Goal: Find specific page/section: Find specific page/section

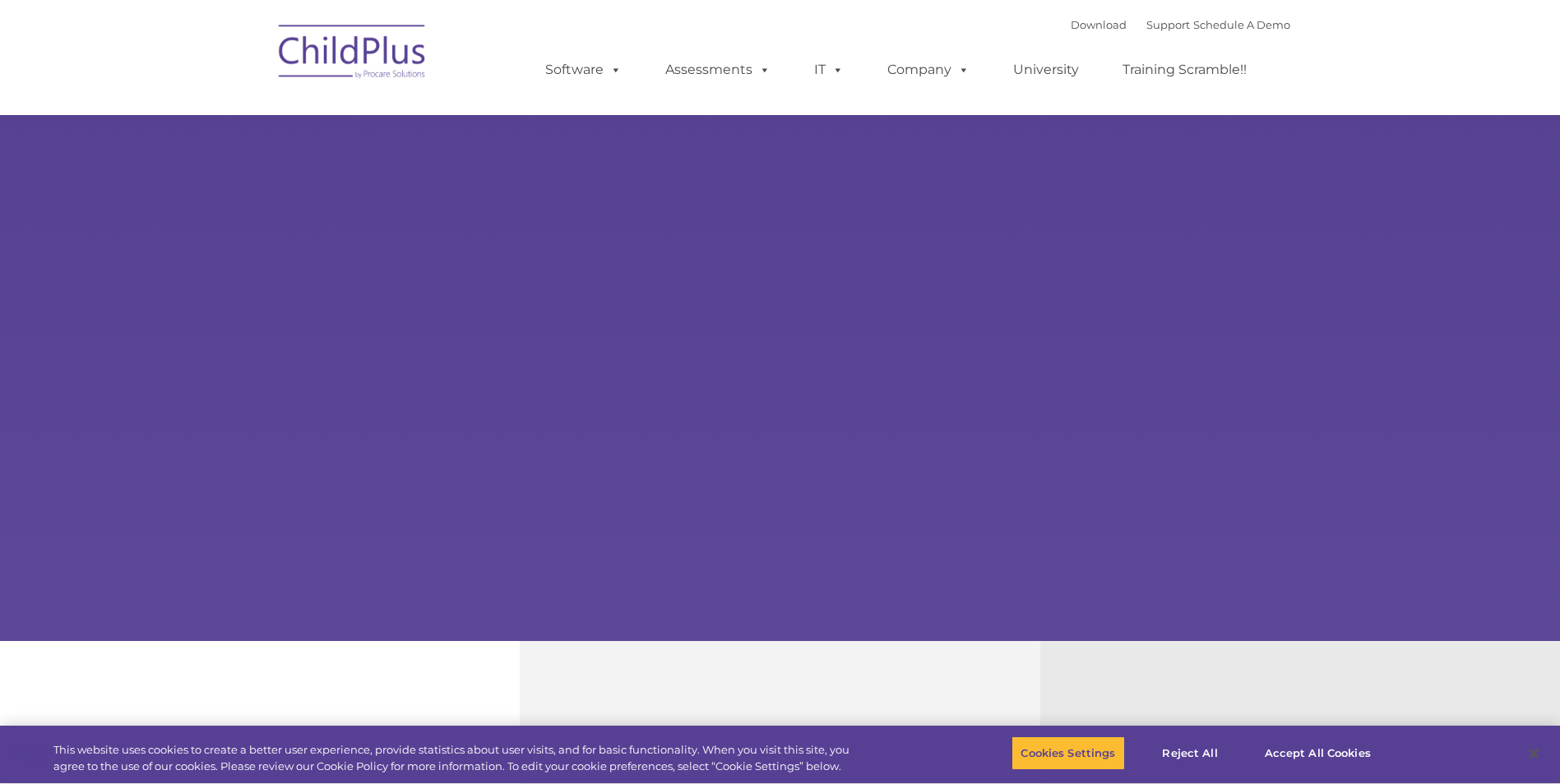
type input ""
select select "MEDIUM"
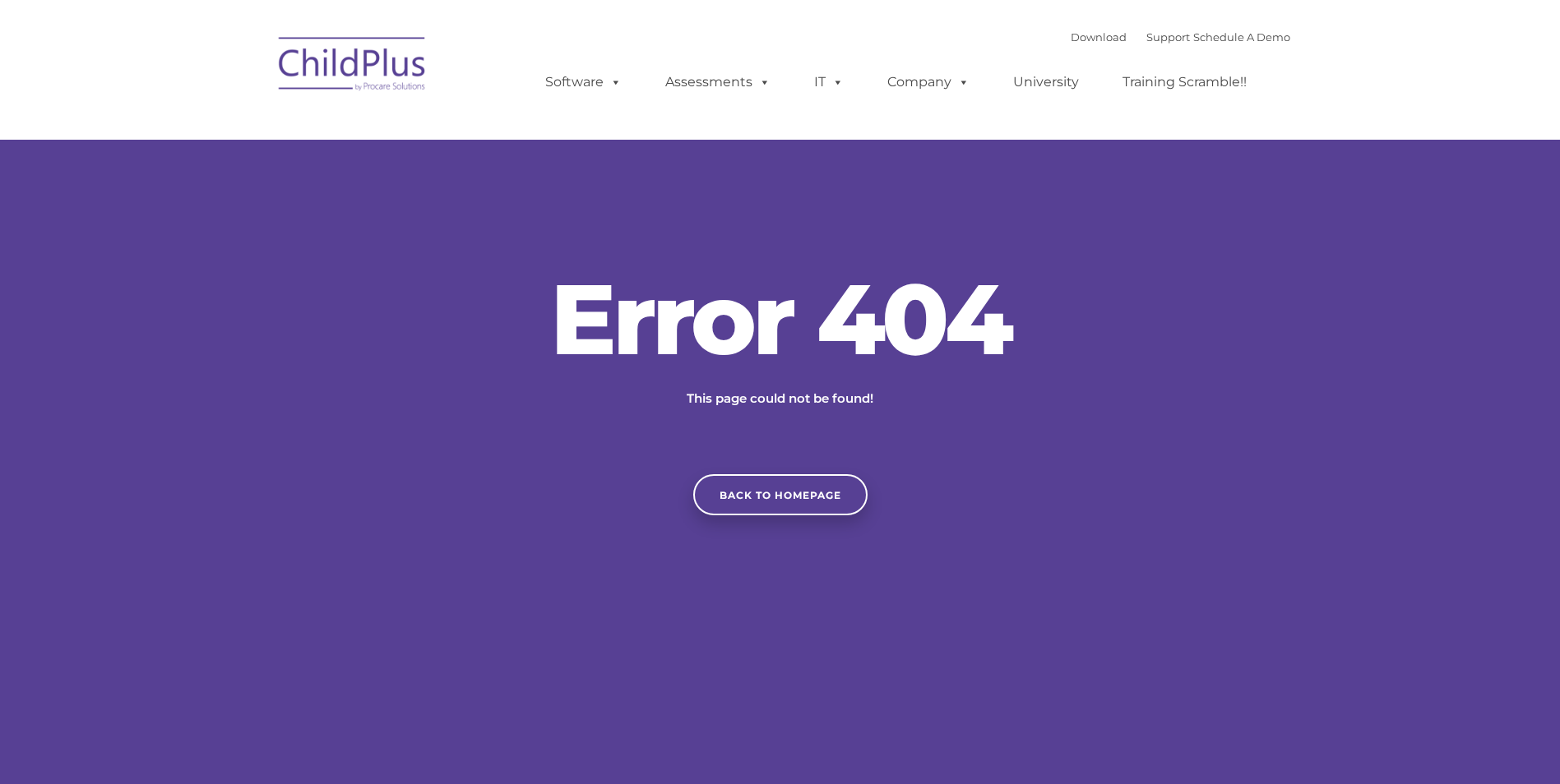
type input ""
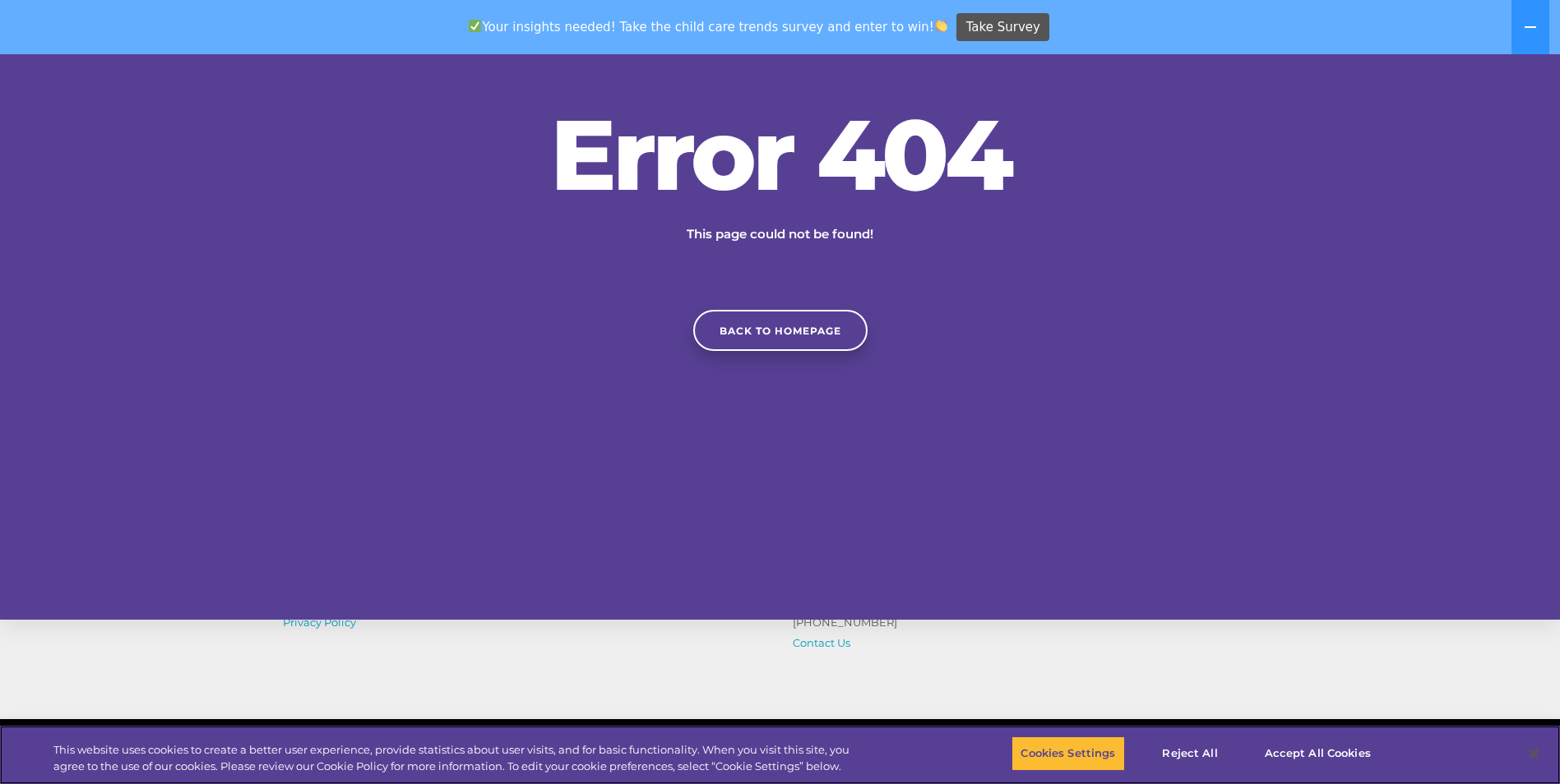
scroll to position [406, 0]
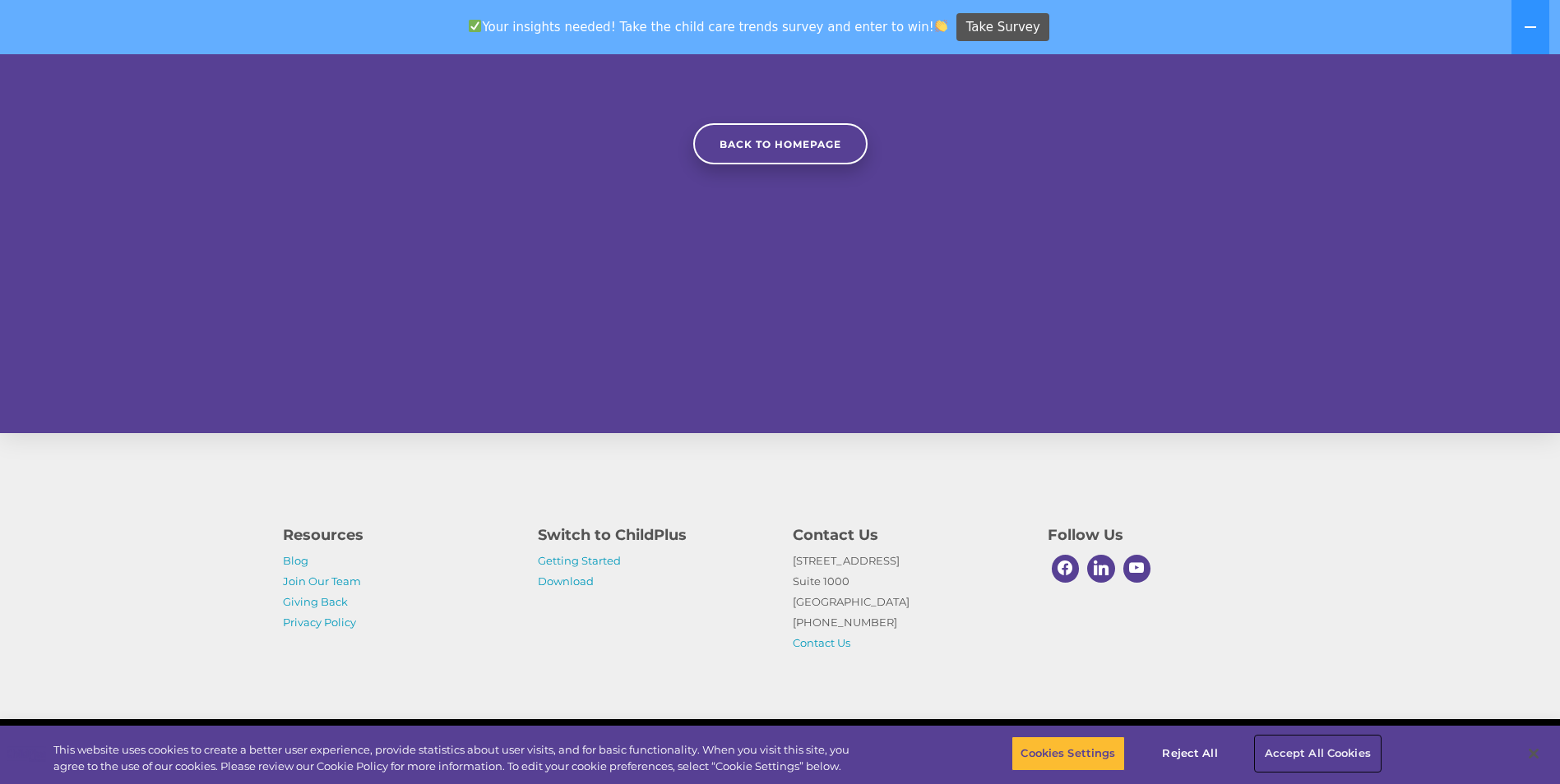
click at [1304, 757] on button "Accept All Cookies" at bounding box center [1318, 754] width 124 height 34
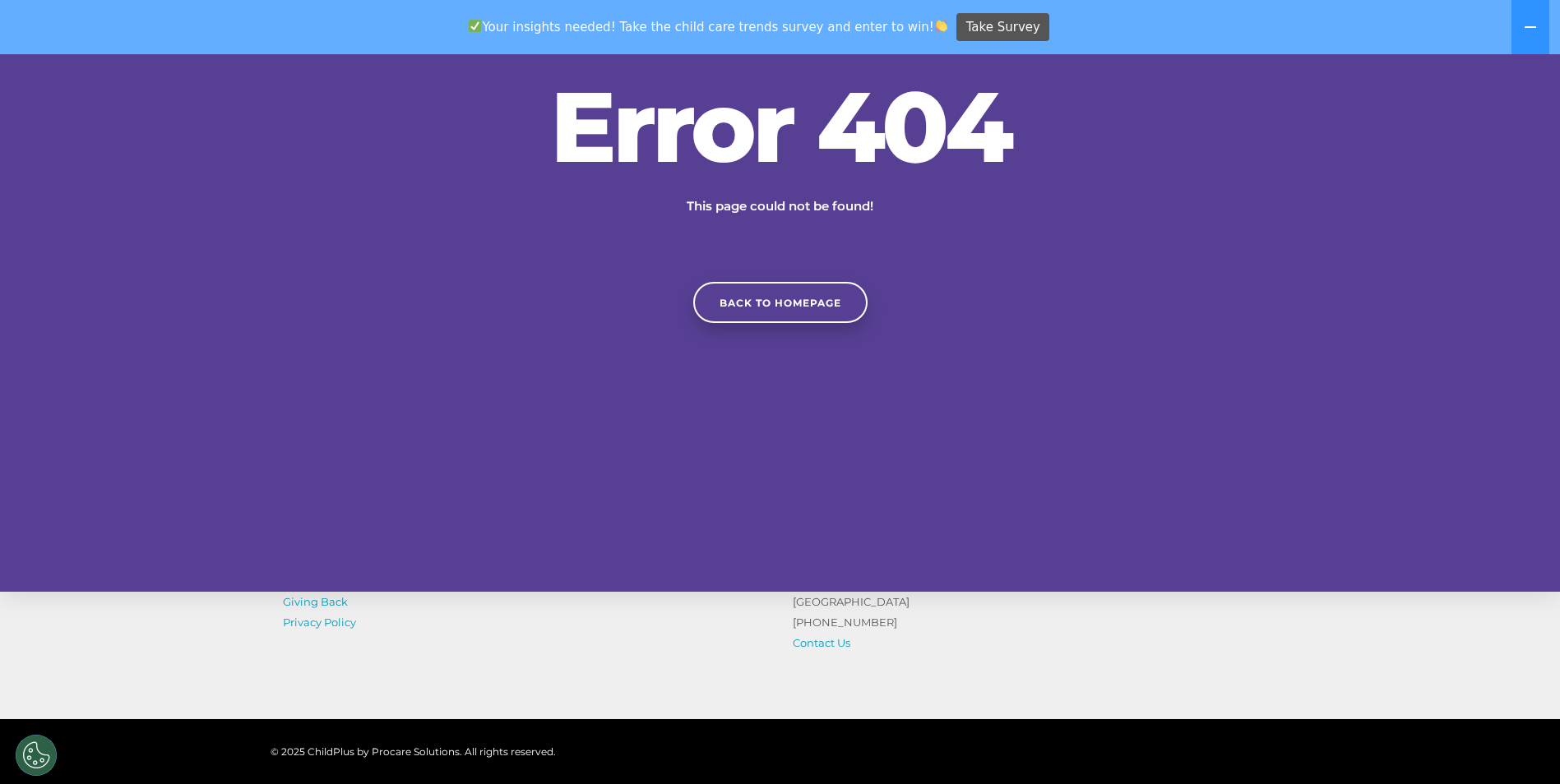
scroll to position [0, 0]
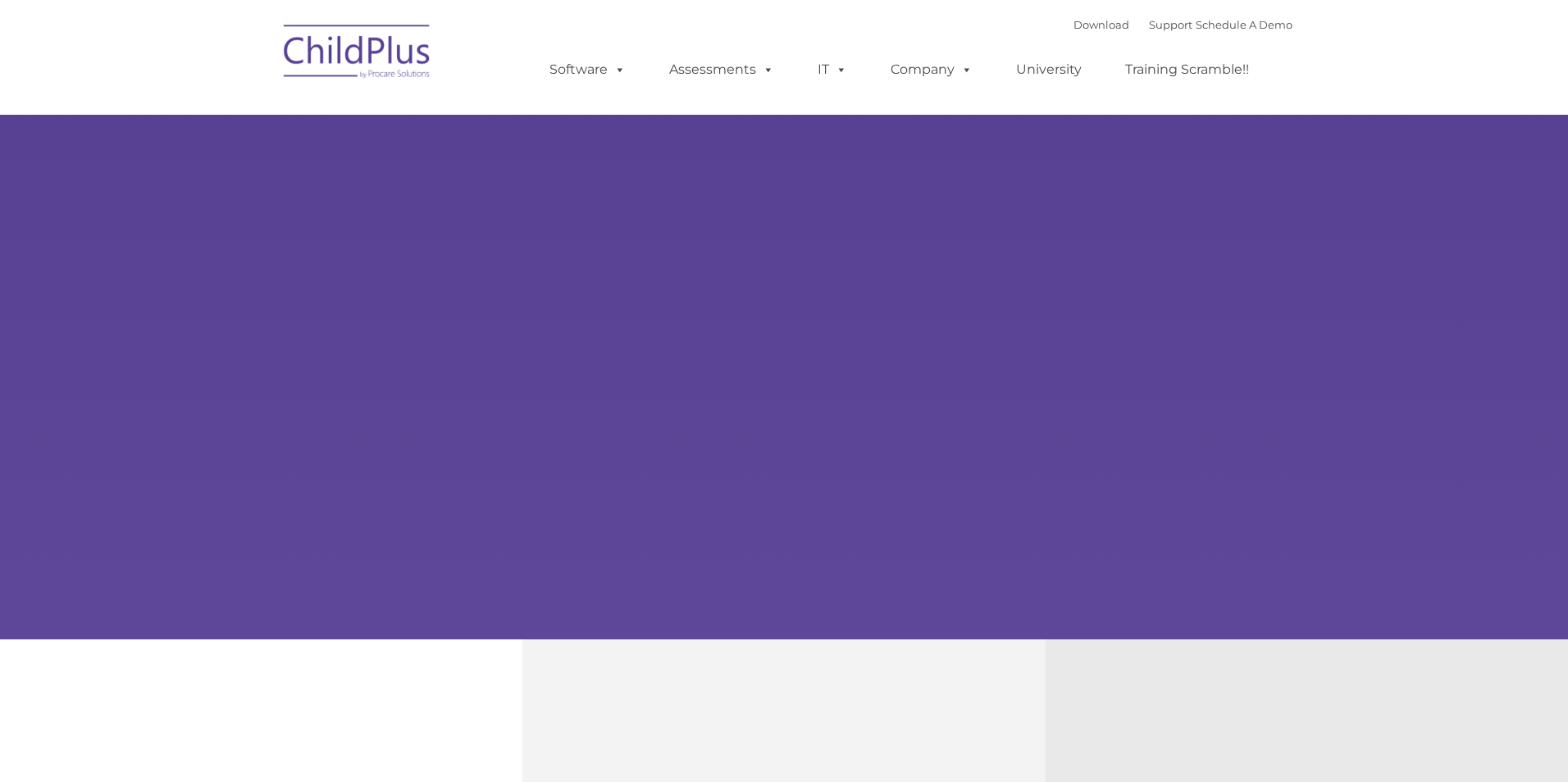
type input ""
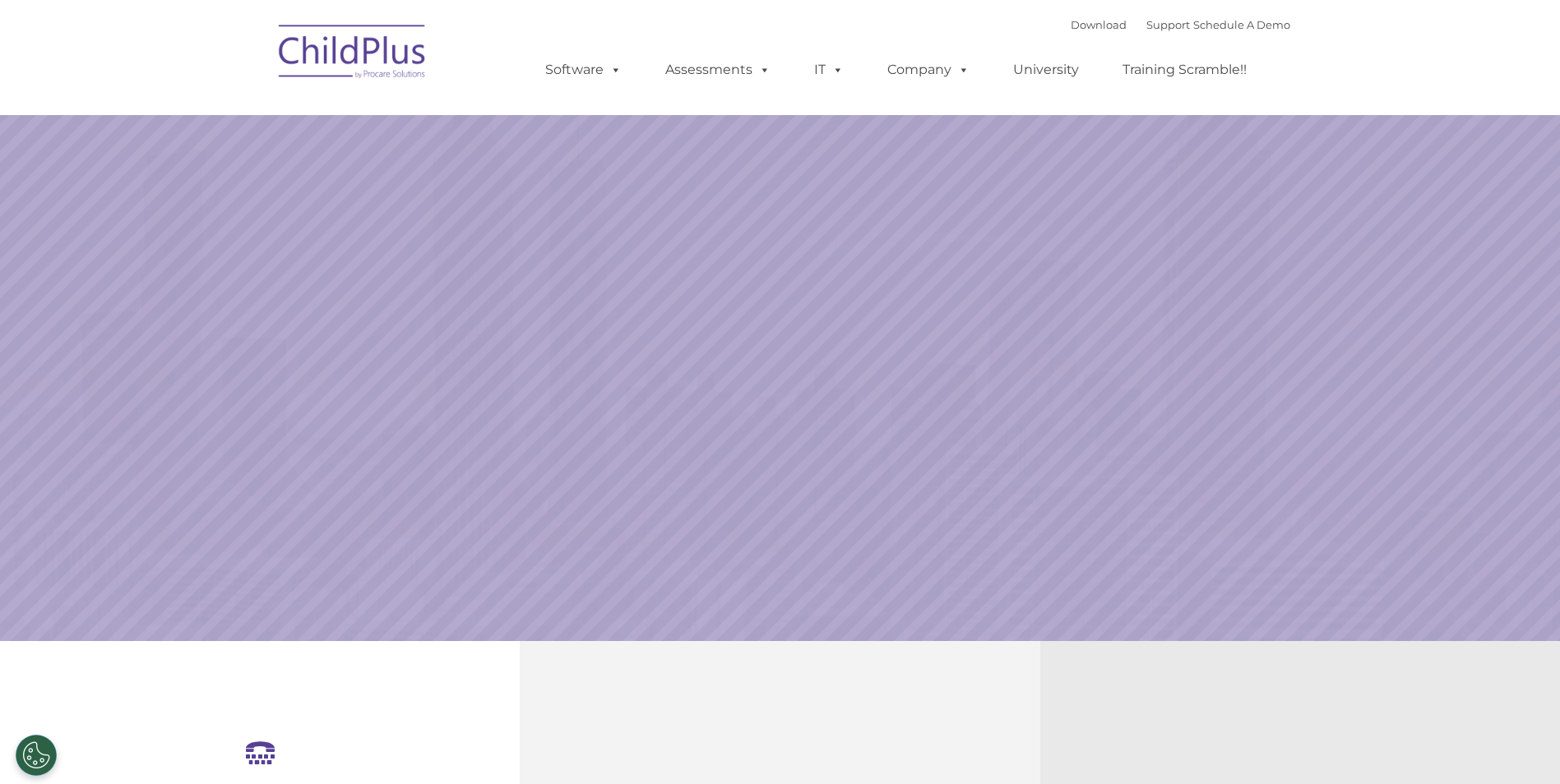
select select "MEDIUM"
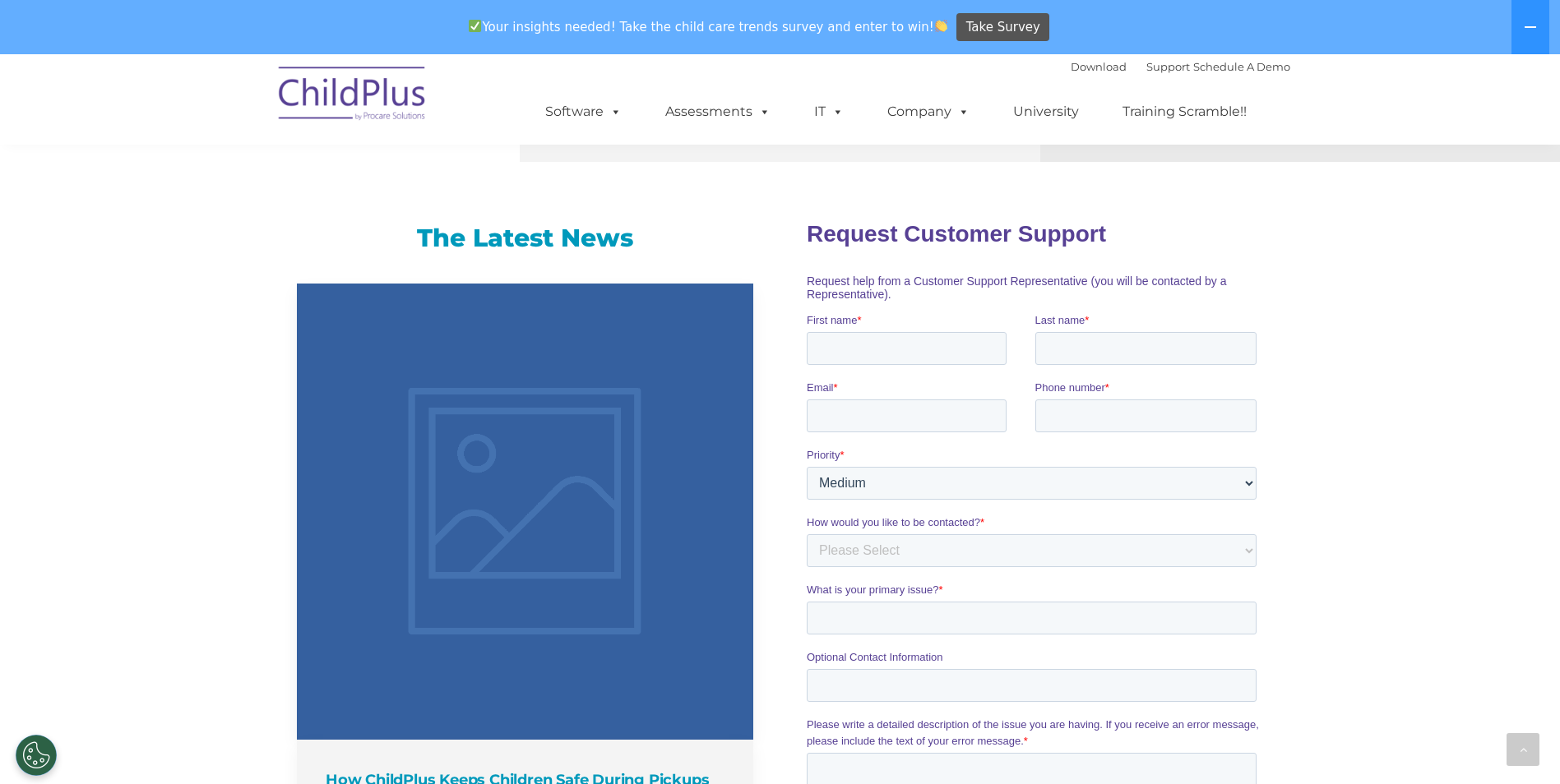
scroll to position [874, 0]
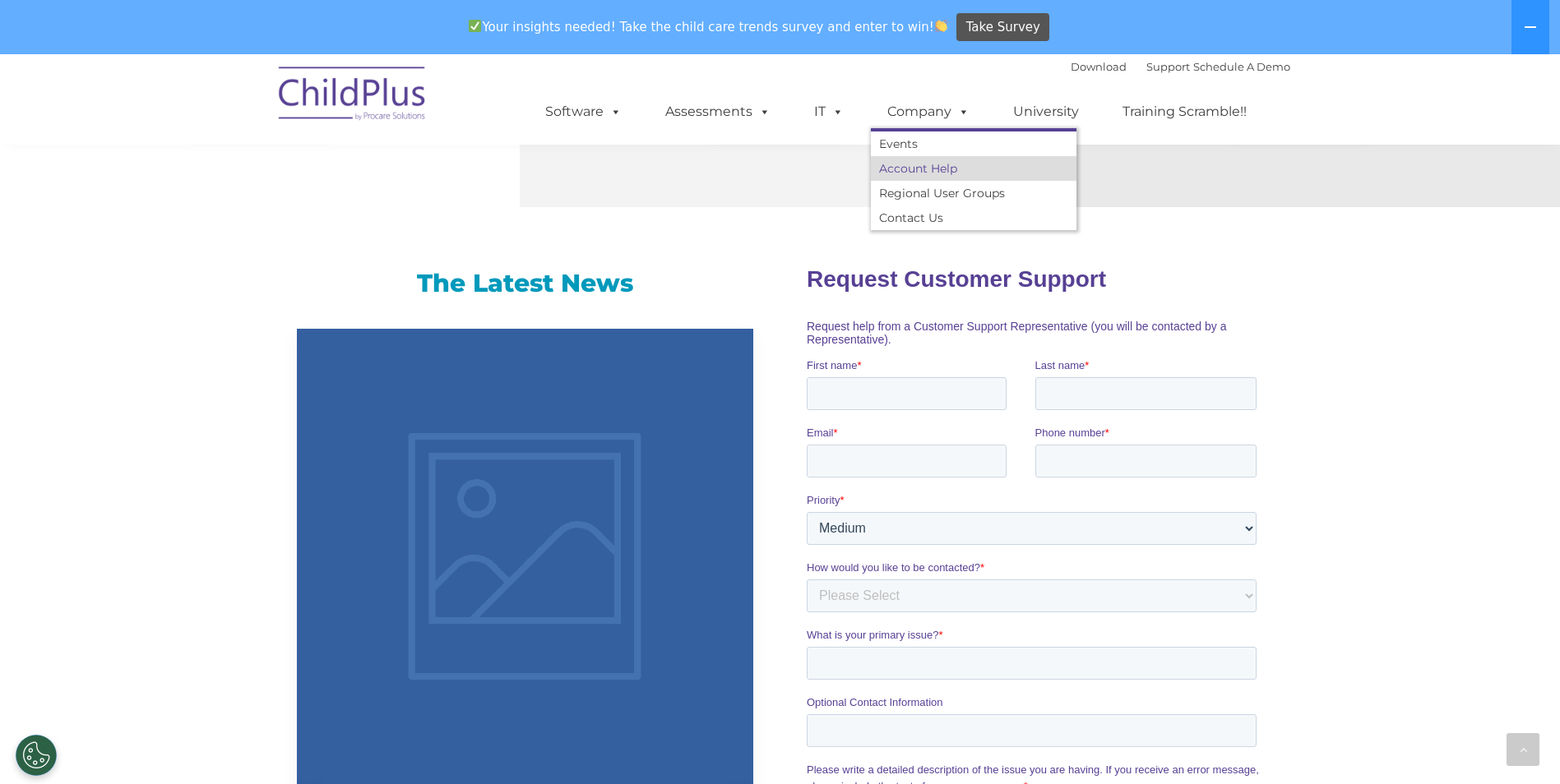
click at [980, 169] on link "Account Help" at bounding box center [973, 168] width 205 height 25
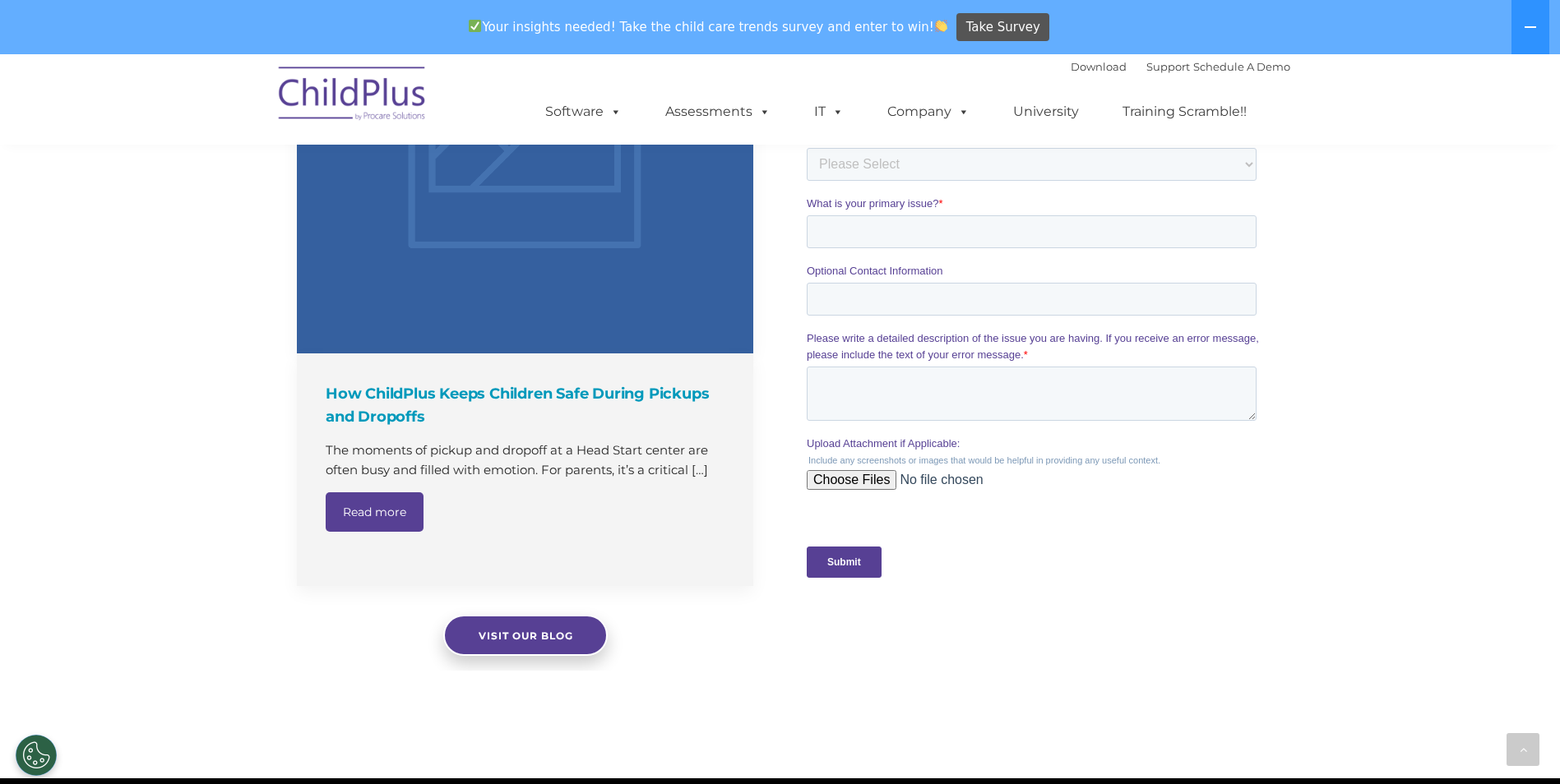
scroll to position [1533, 0]
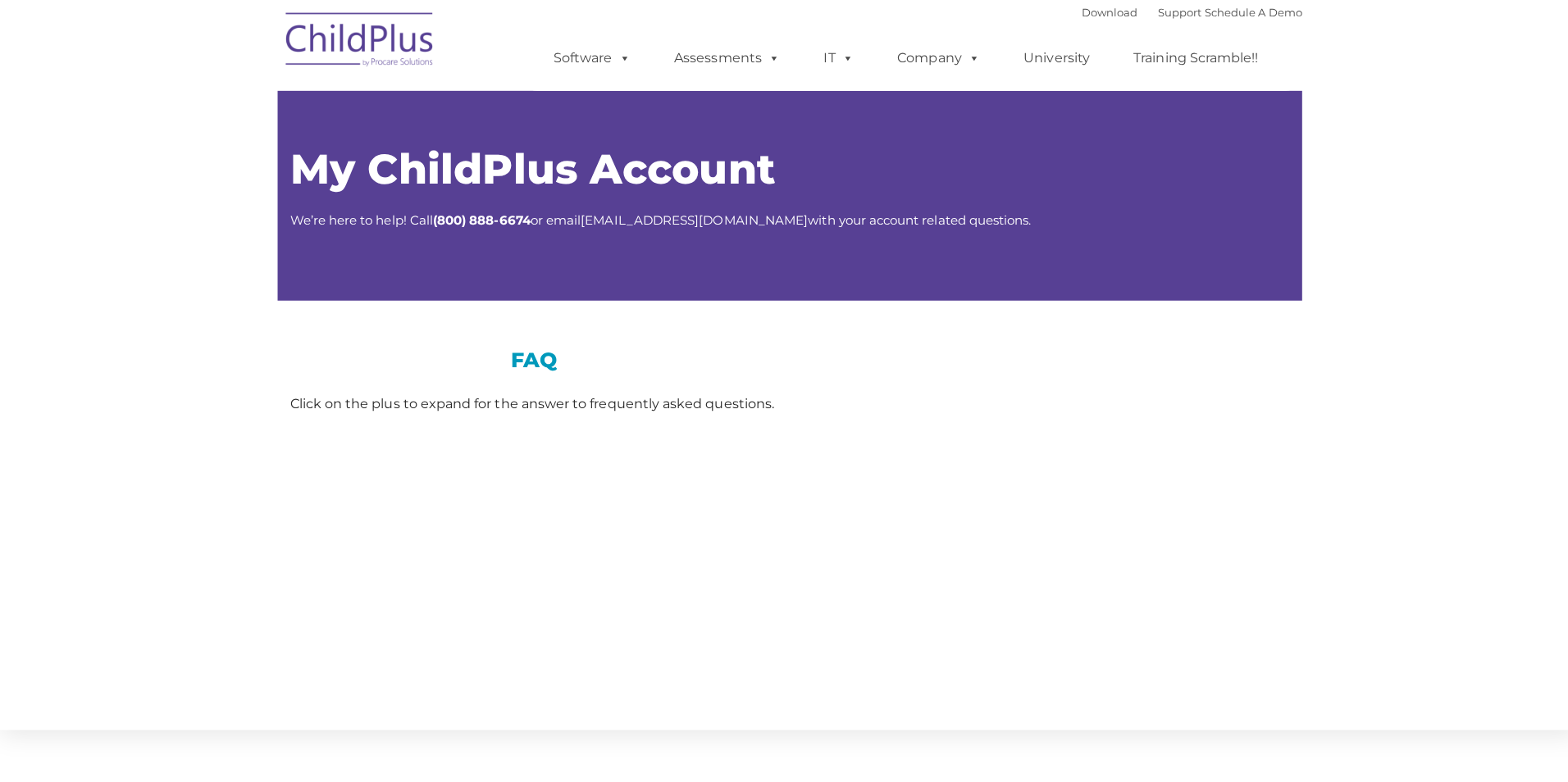
type input ""
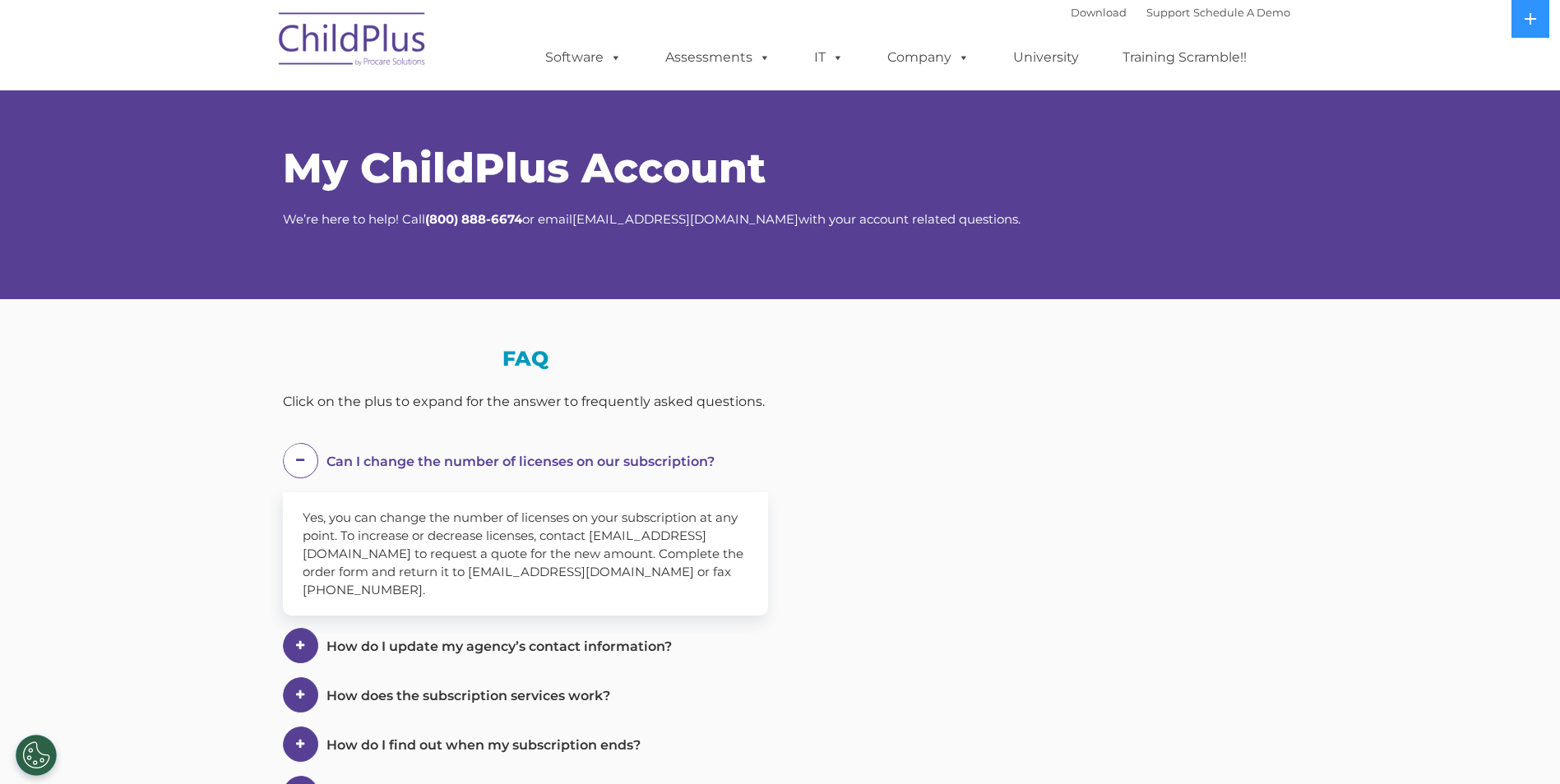
select select "MEDIUM"
